Goal: Task Accomplishment & Management: Use online tool/utility

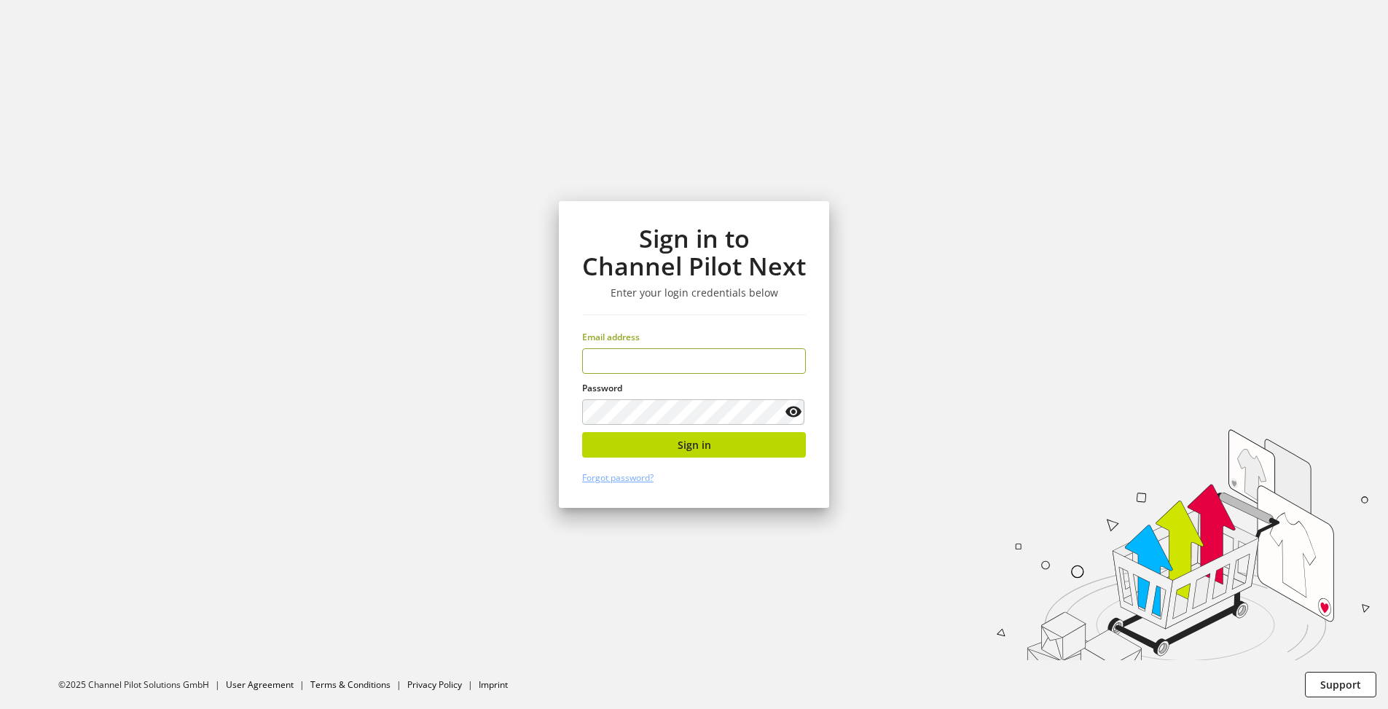
click at [687, 363] on input "email" at bounding box center [694, 361] width 224 height 26
click at [665, 360] on input "**" at bounding box center [694, 361] width 224 height 26
type input "**********"
click at [756, 442] on button "Sign in" at bounding box center [694, 445] width 224 height 26
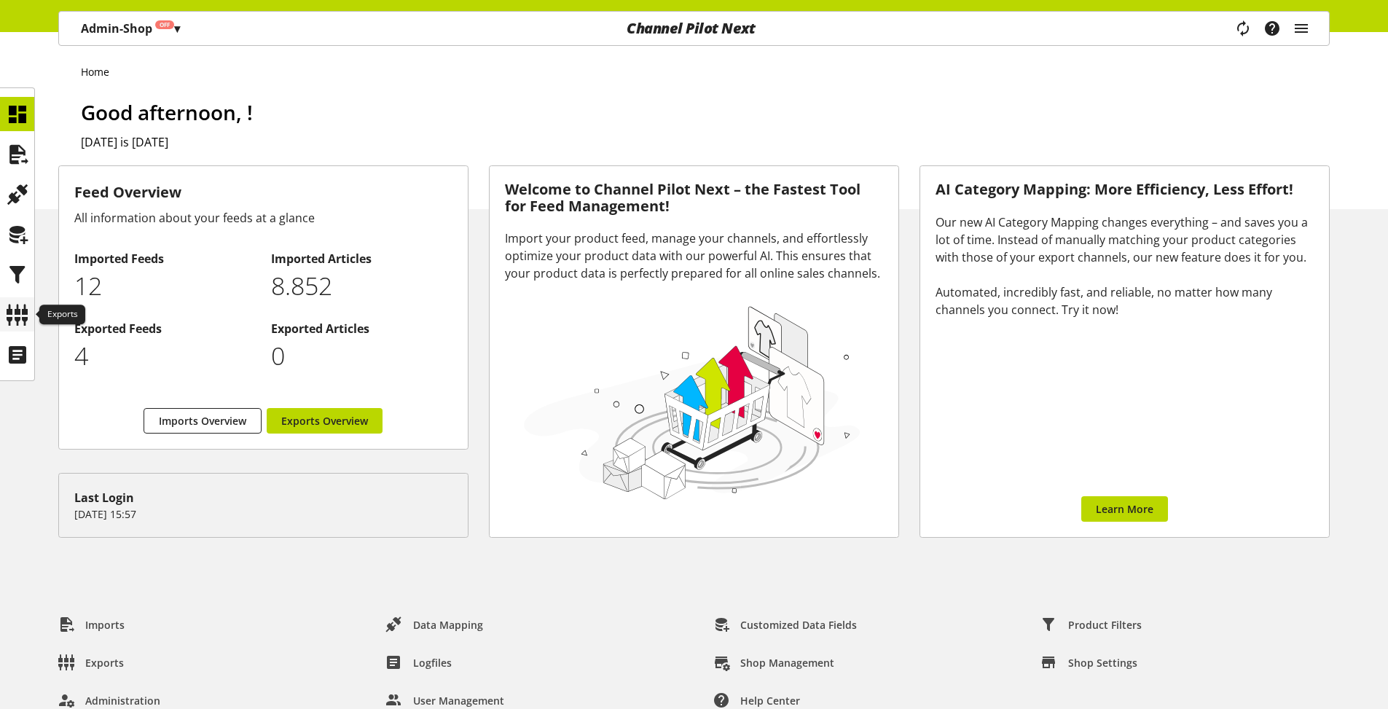
click at [15, 313] on icon at bounding box center [17, 314] width 23 height 29
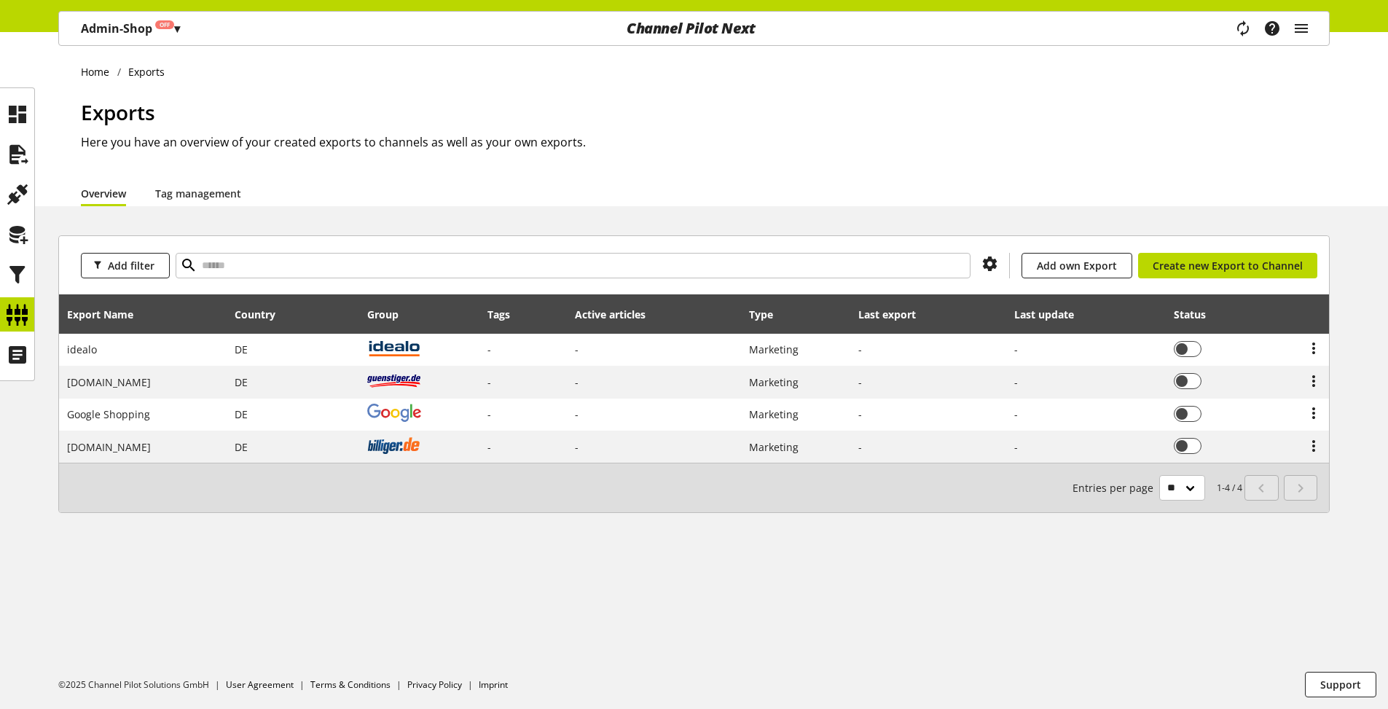
click at [173, 36] on p "Admin-Shop Off ▾" at bounding box center [130, 28] width 99 height 17
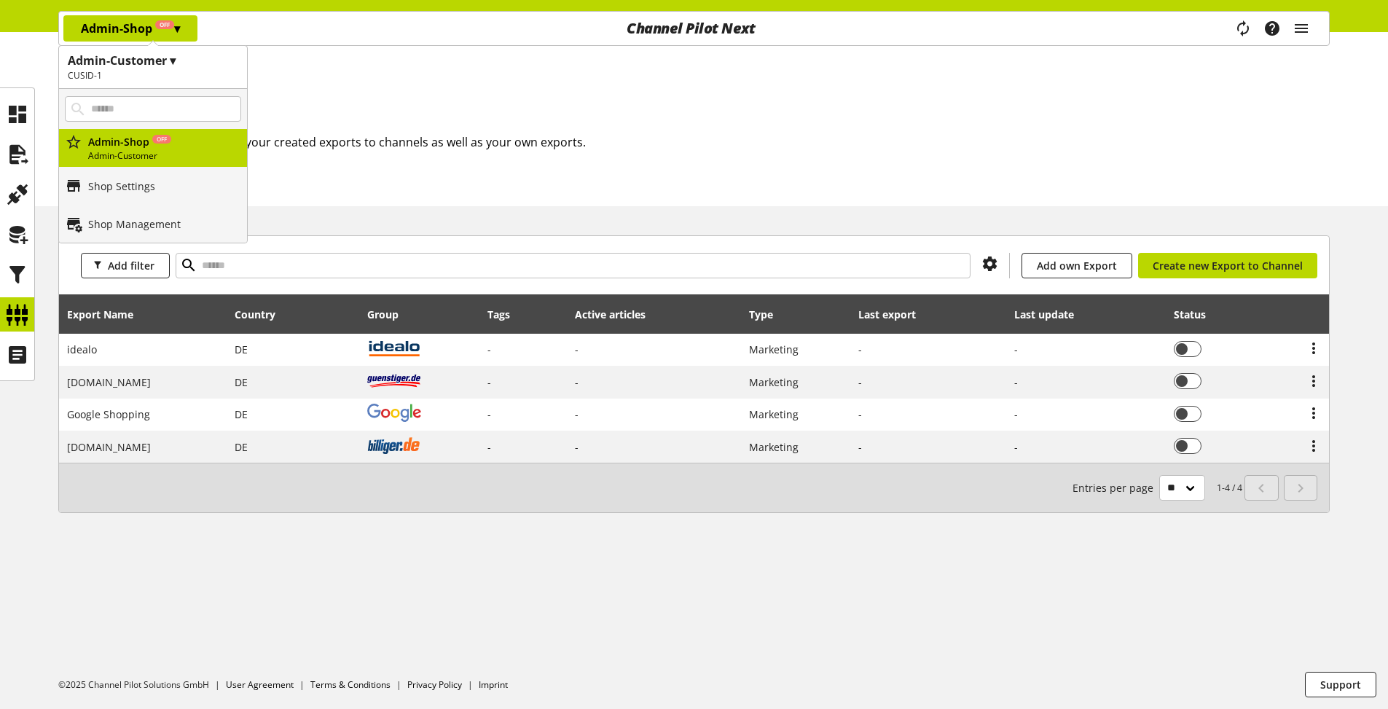
click at [163, 62] on h1 "Admin-Customer ▾" at bounding box center [153, 60] width 170 height 17
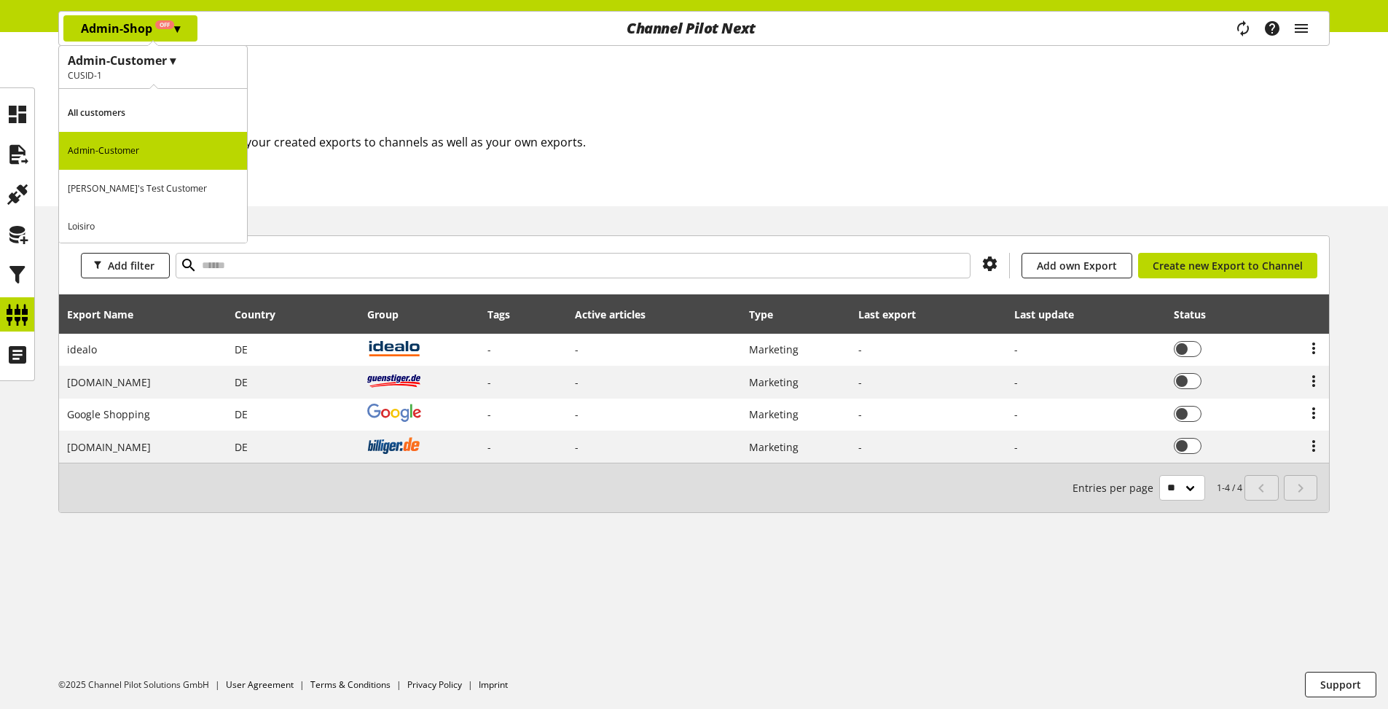
click at [145, 185] on p "[PERSON_NAME]'s Test Customer" at bounding box center [153, 189] width 188 height 38
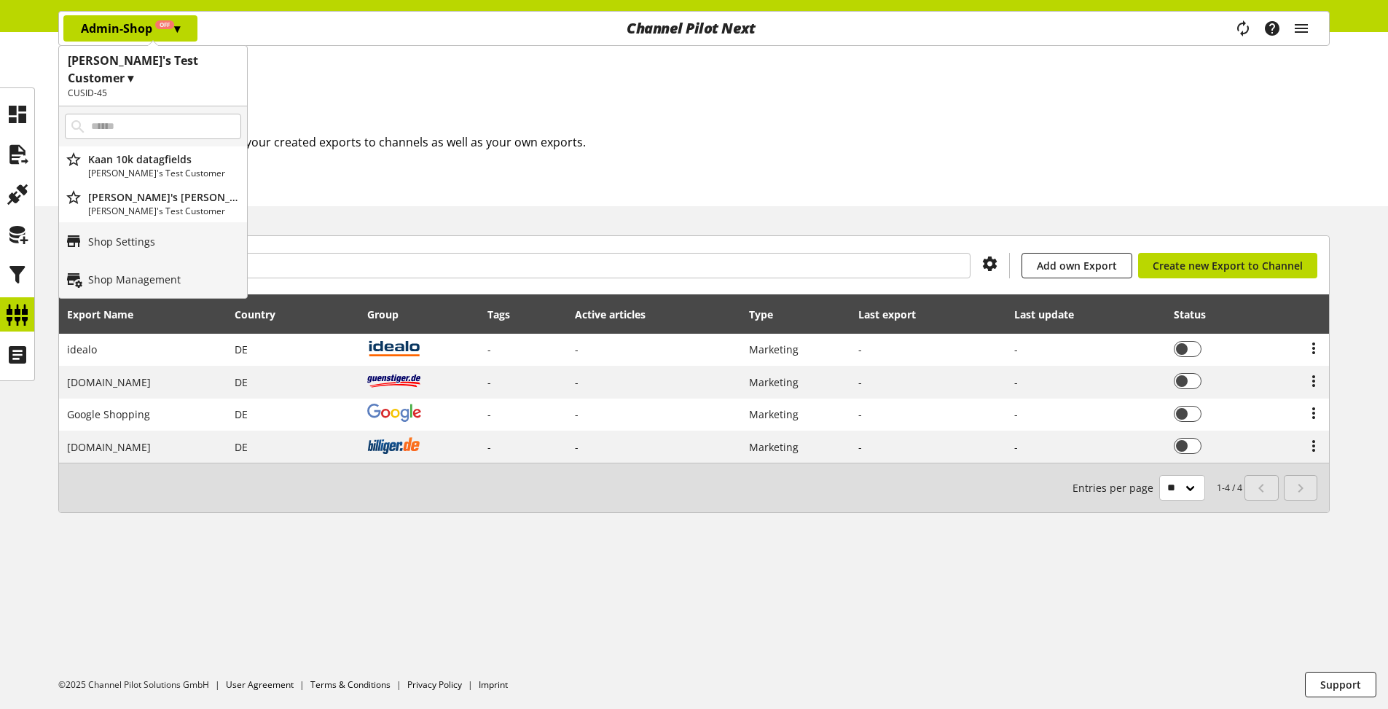
click at [385, 119] on h1 "Exports" at bounding box center [705, 112] width 1249 height 31
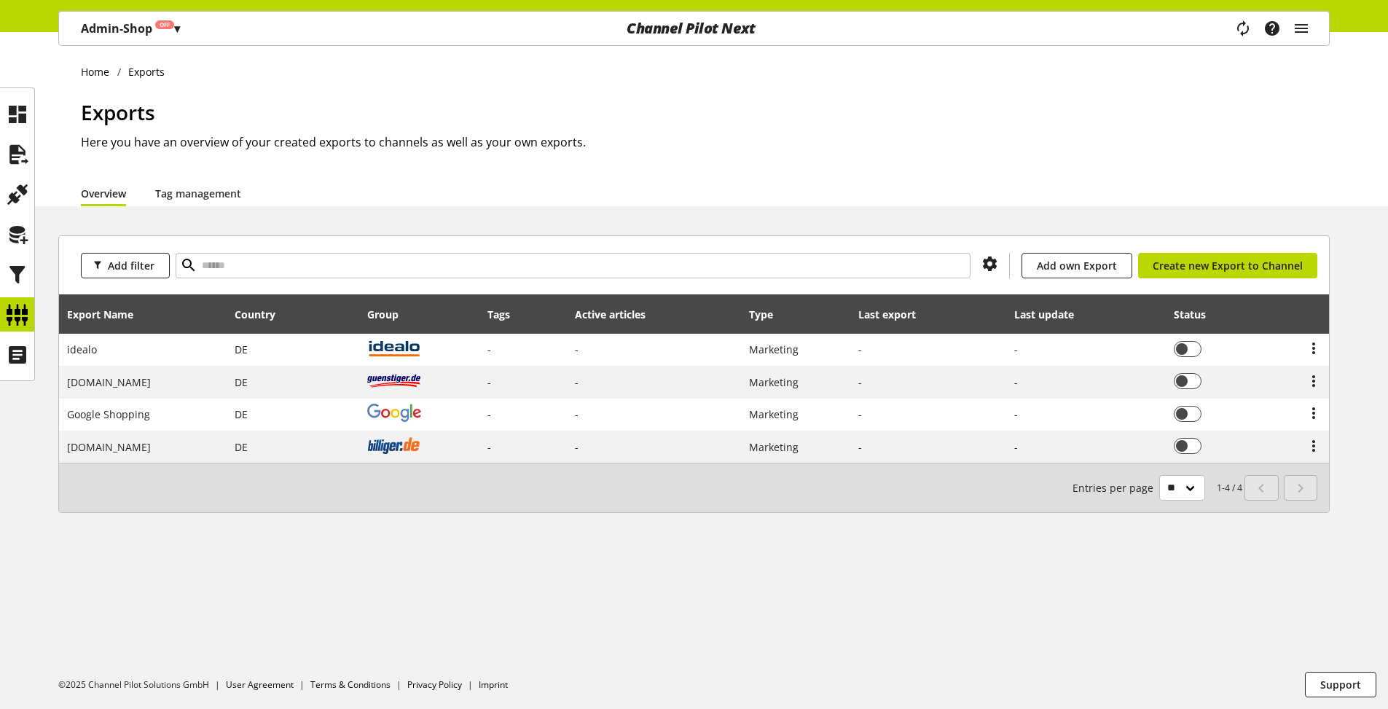
click at [128, 35] on p "Admin-Shop Off ▾" at bounding box center [130, 28] width 99 height 17
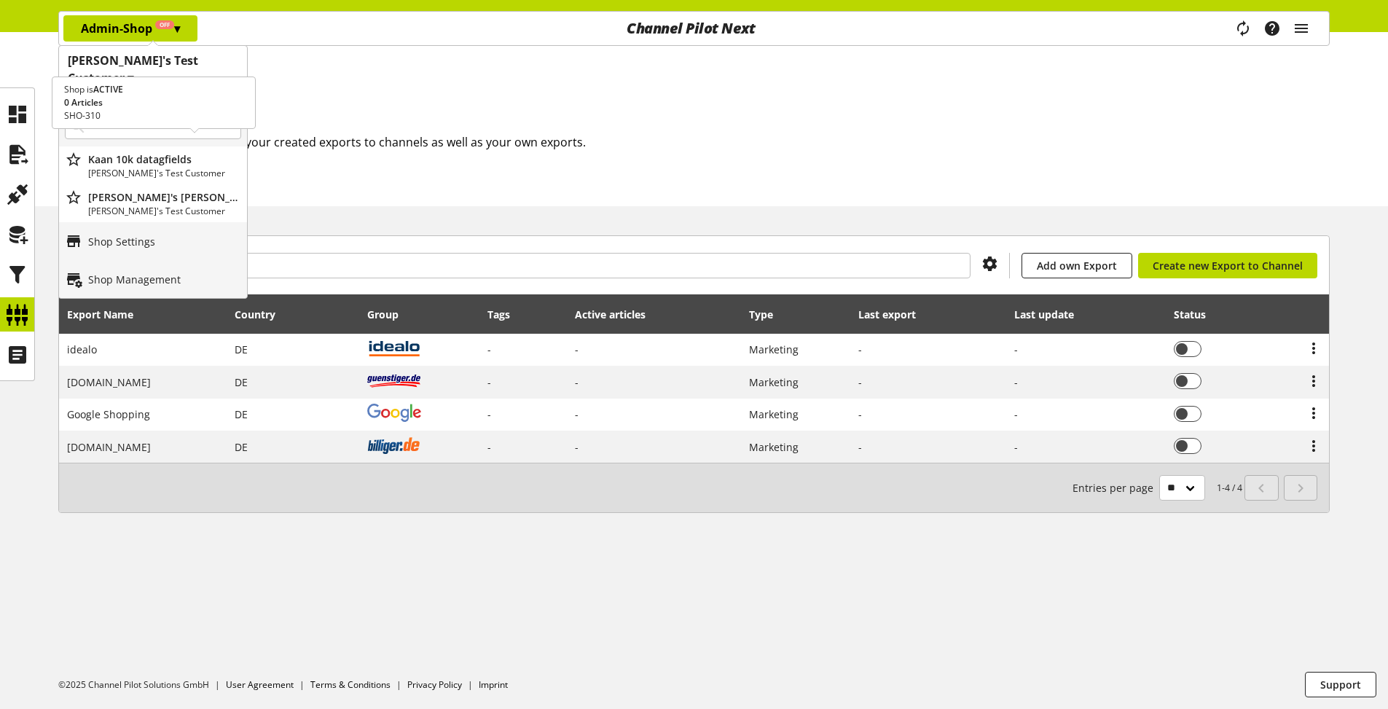
click at [127, 167] on p "[PERSON_NAME]'s Test Customer" at bounding box center [164, 173] width 153 height 13
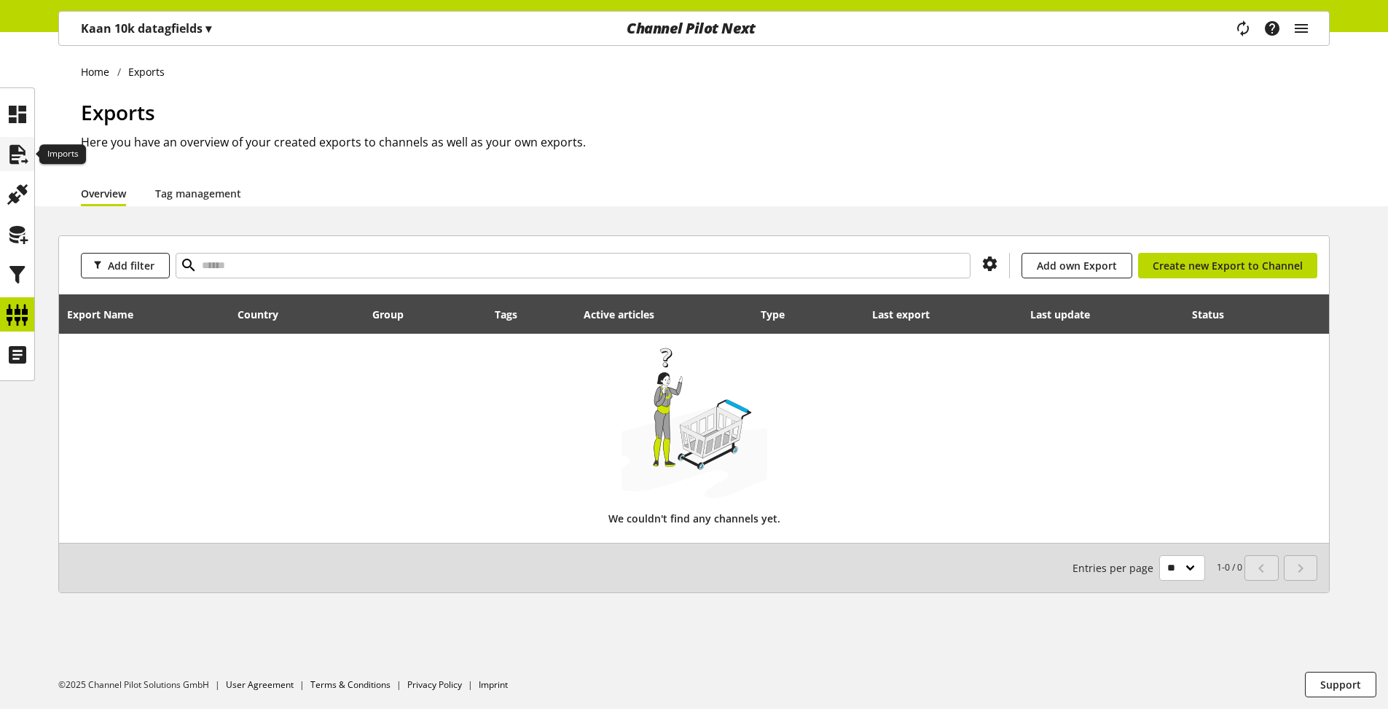
click at [16, 153] on icon at bounding box center [17, 154] width 23 height 29
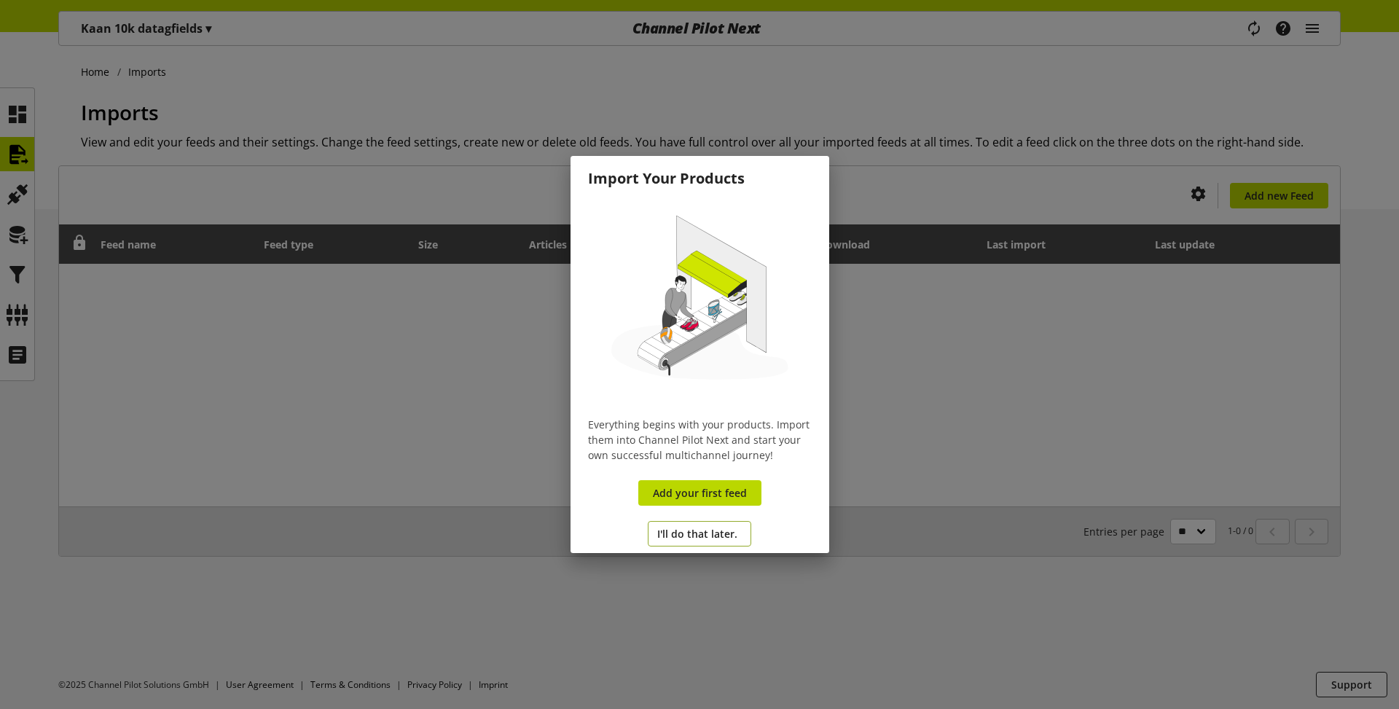
click at [668, 532] on span "I'll do that later." at bounding box center [697, 533] width 80 height 15
